Goal: Find contact information: Find contact information

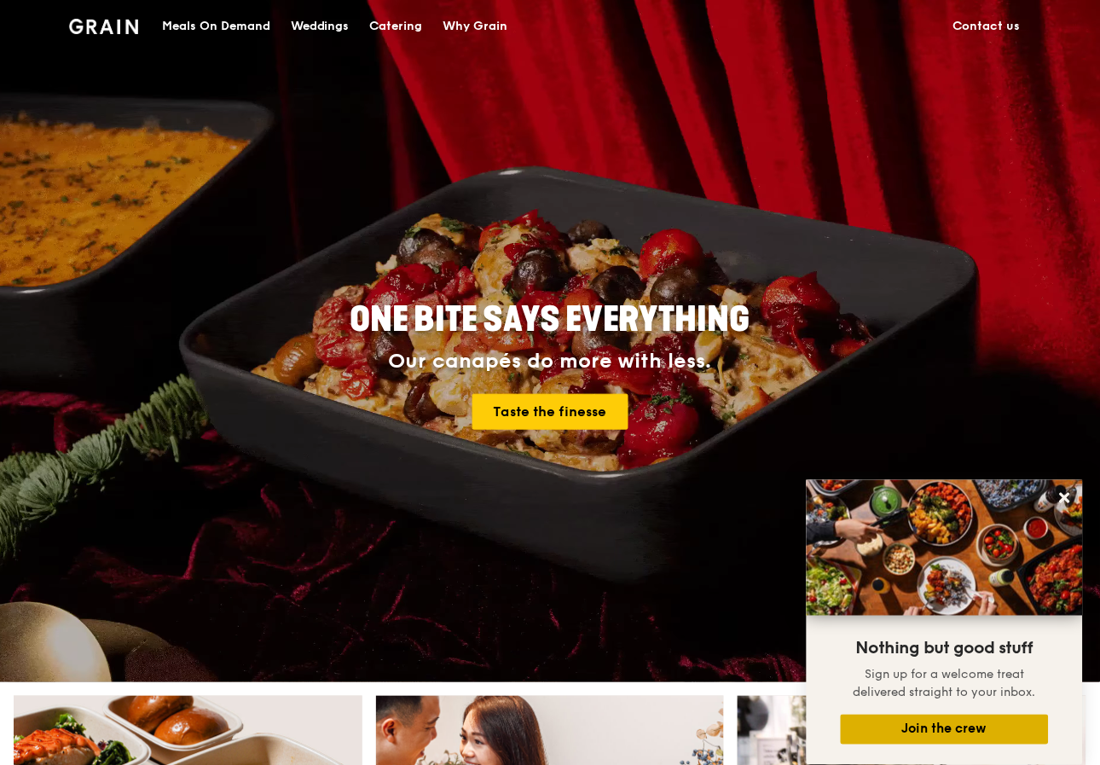
click at [937, 728] on button "Join the crew" at bounding box center [945, 730] width 208 height 30
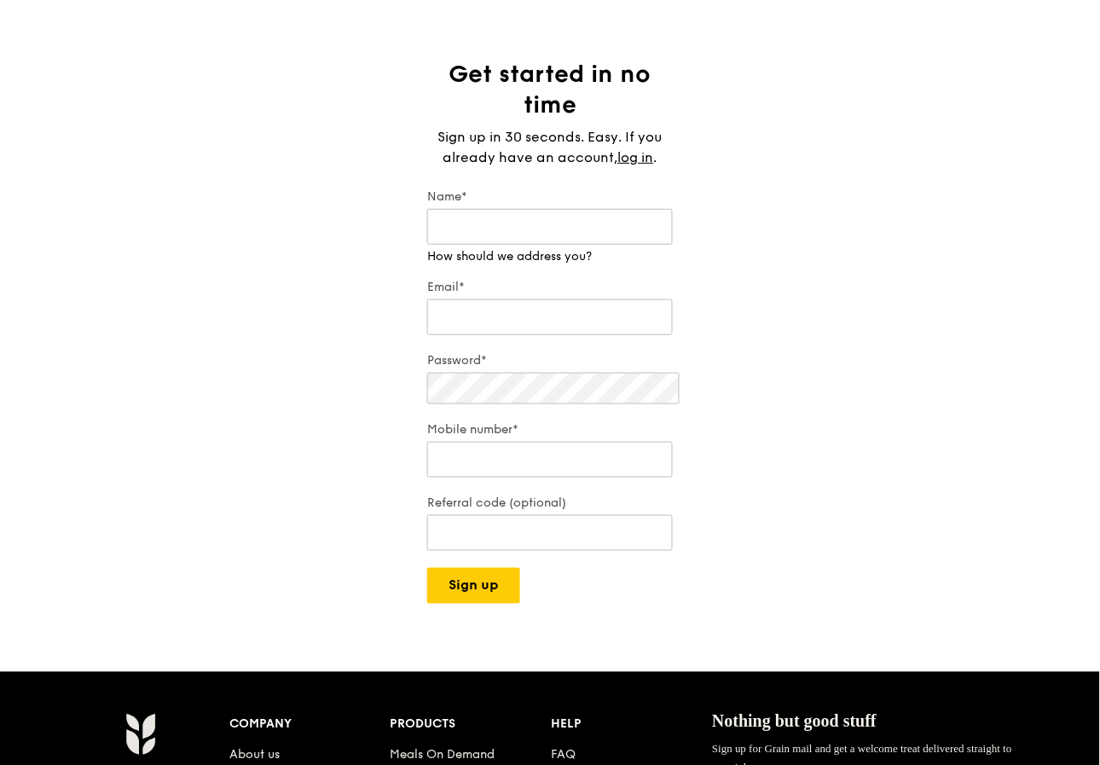
scroll to position [95, 0]
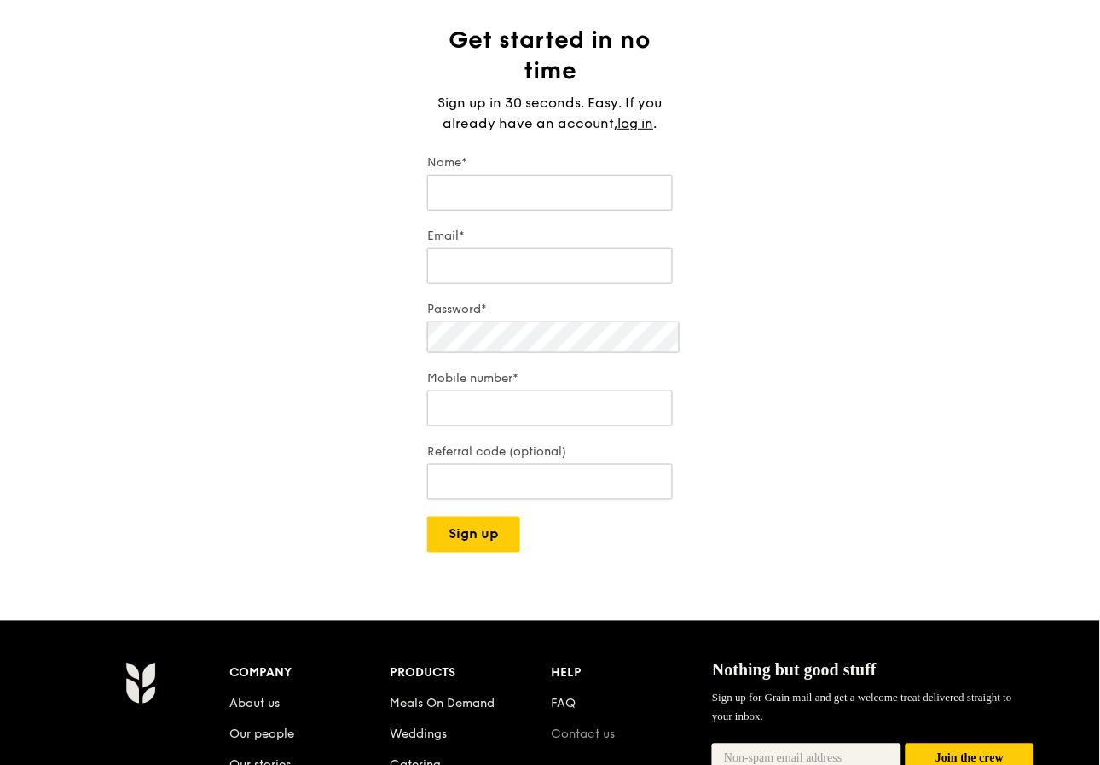
click at [572, 728] on link "Contact us" at bounding box center [584, 735] width 64 height 15
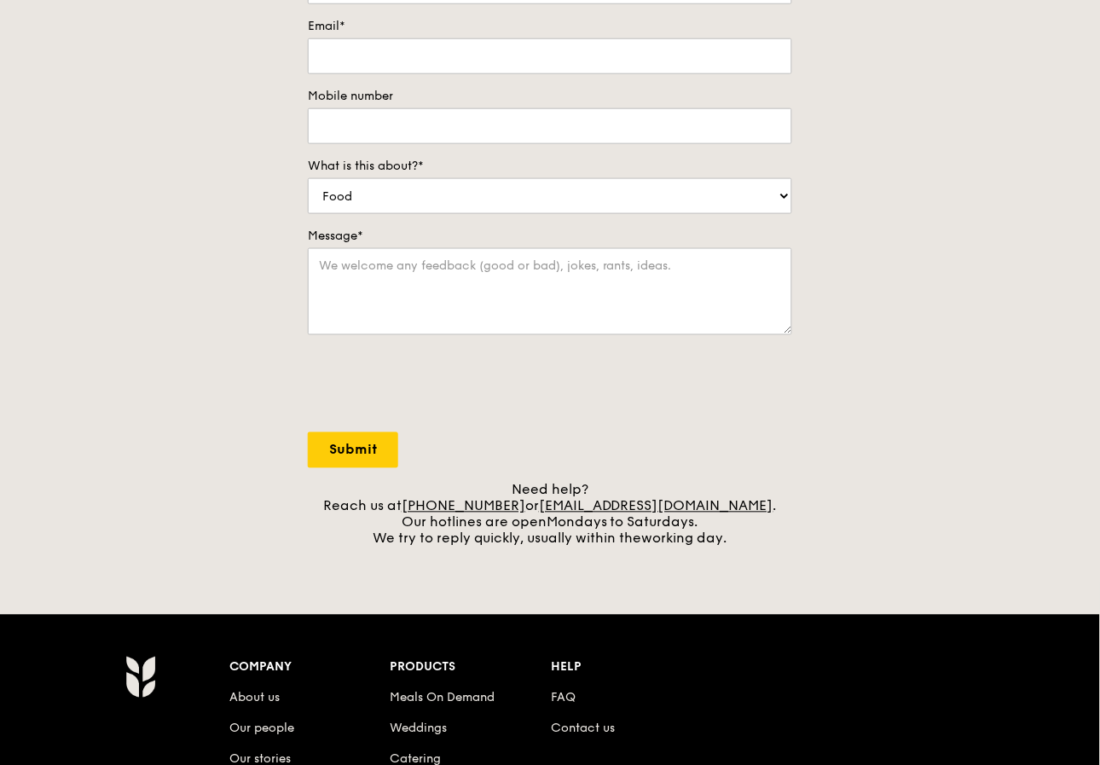
scroll to position [345, 0]
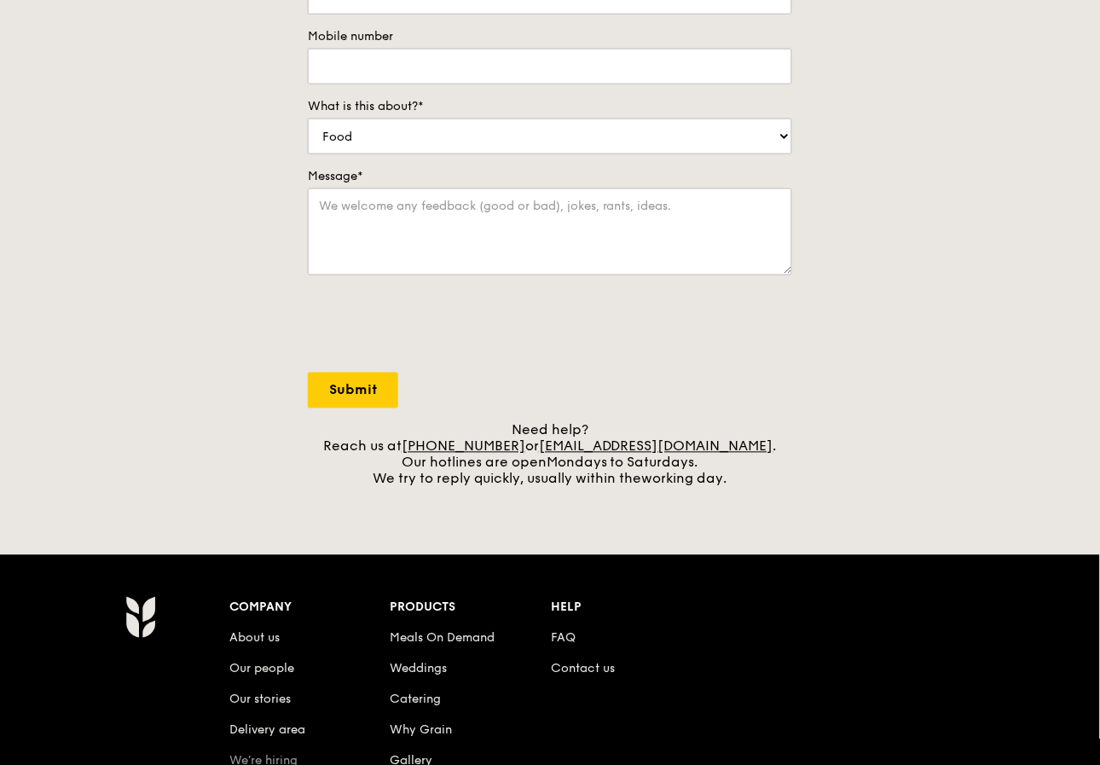
click at [298, 754] on link "We’re hiring" at bounding box center [263, 761] width 68 height 15
